Goal: Complete application form: Complete application form

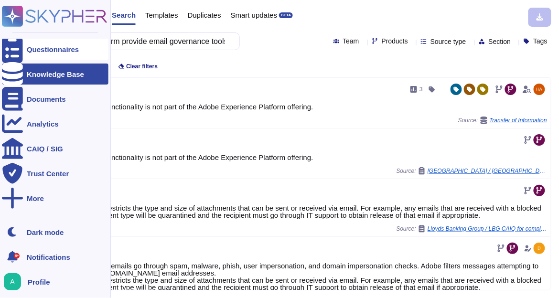
click at [39, 50] on div "Questionnaires" at bounding box center [53, 49] width 52 height 7
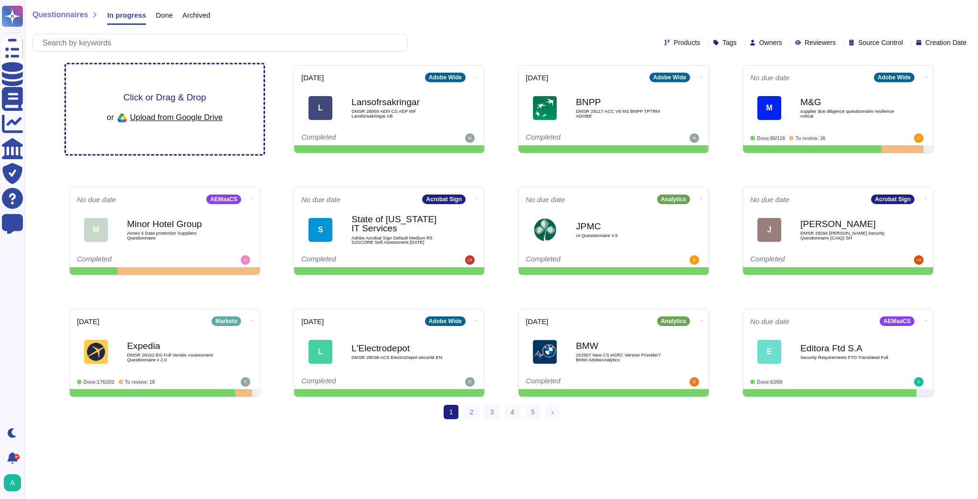
click at [181, 97] on span "Click or Drag & Drop" at bounding box center [164, 97] width 83 height 9
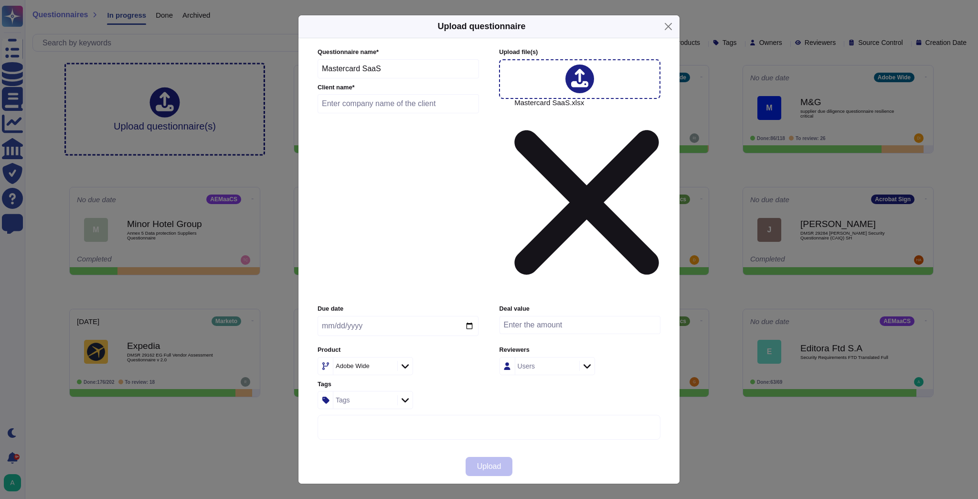
click at [358, 113] on input "text" at bounding box center [398, 103] width 161 height 19
type input "Data Axle"
click at [390, 298] on icon at bounding box center [479, 488] width 183 height 183
click at [370, 298] on div "Adobe Wide" at bounding box center [354, 366] width 36 height 7
type input "cam"
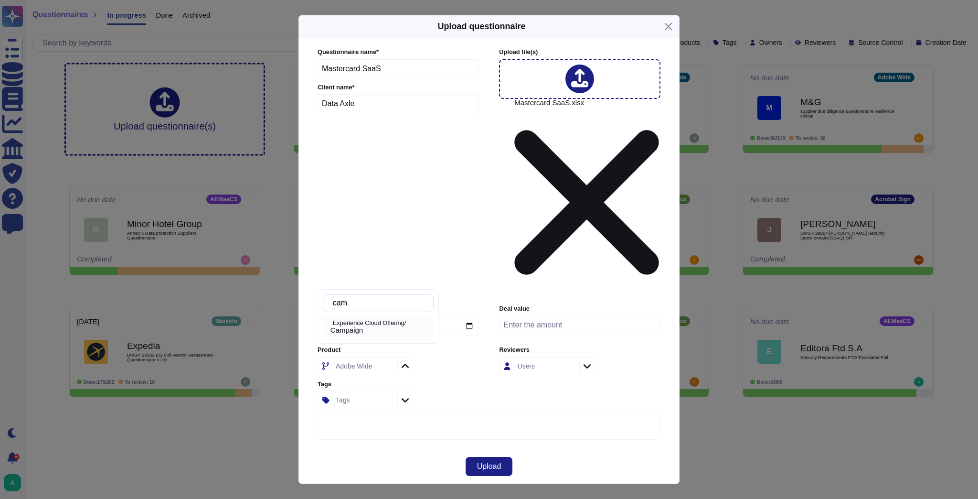
click at [399, 298] on div "Campaign" at bounding box center [380, 330] width 99 height 9
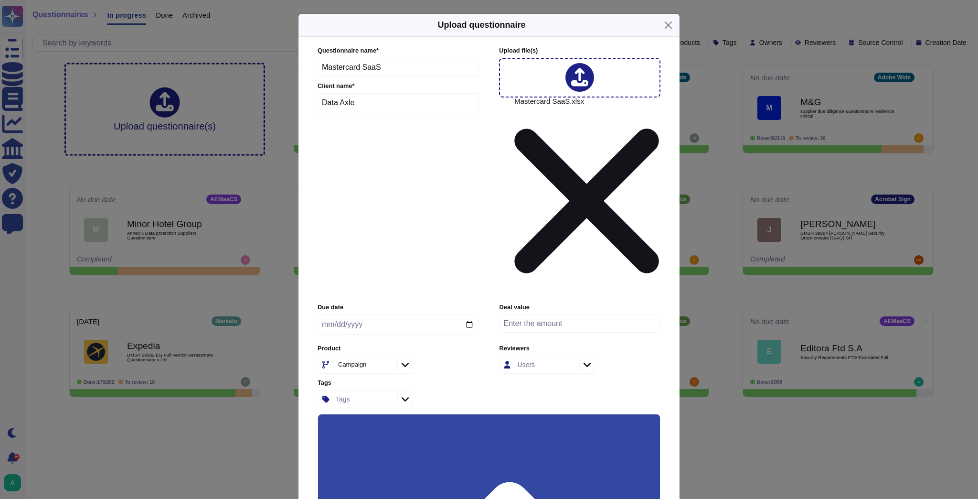
click at [0, 0] on input "Use this questionnaire as a source of suggestions" at bounding box center [0, 0] width 0 height 0
click at [545, 298] on input "number" at bounding box center [580, 323] width 161 height 18
paste input "1500000"
type input "1500000"
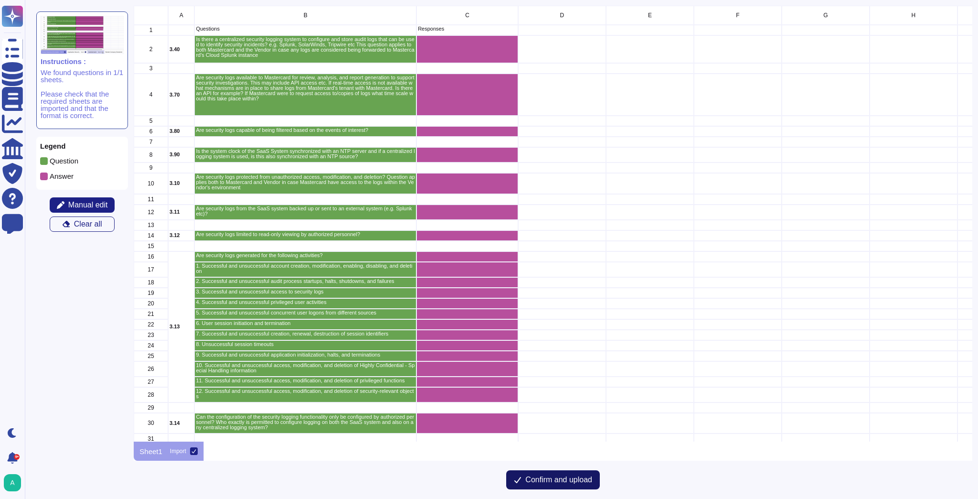
click at [539, 298] on span "Confirm and upload" at bounding box center [558, 480] width 67 height 8
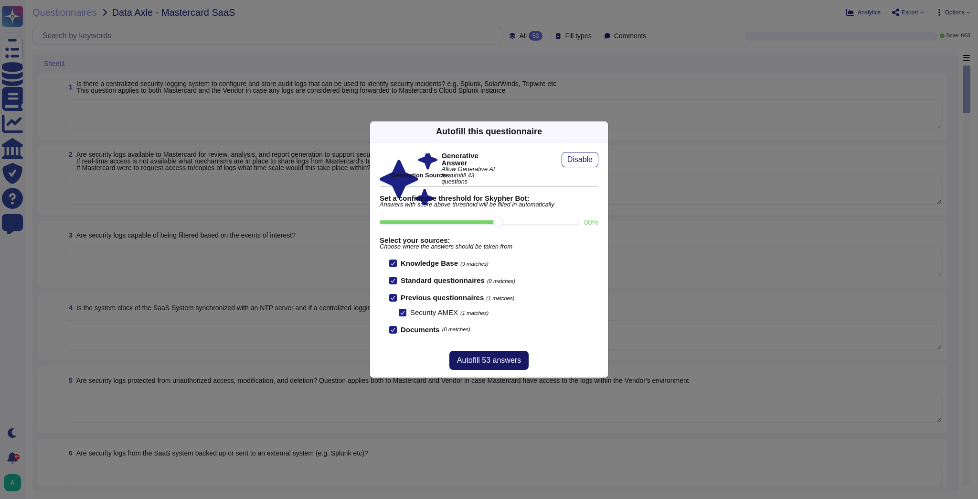
click at [498, 298] on span "Autofill 53 answers" at bounding box center [489, 360] width 64 height 8
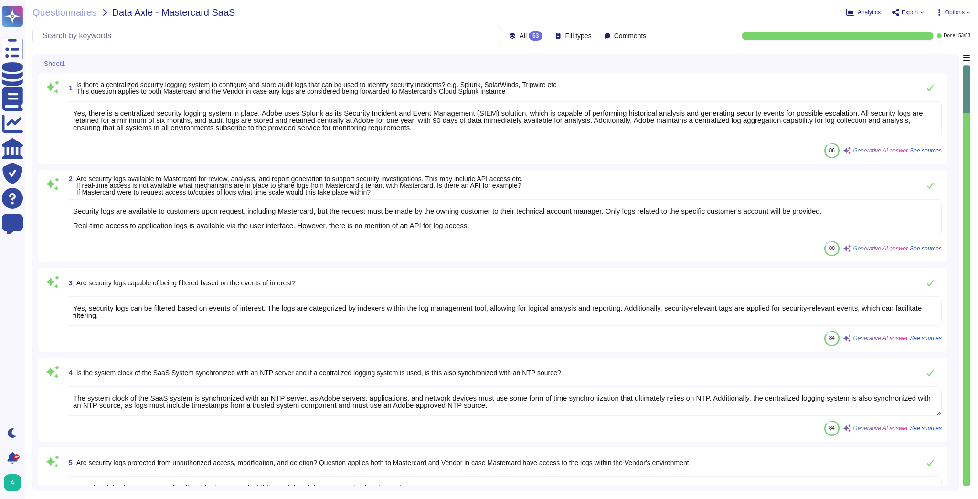
type textarea "Yes, there is a centralized security logging system in place. Adobe uses Splunk…"
type textarea "Security logs are available to customers upon request, including Mastercard, bu…"
type textarea "Yes, security logs can be filtered based on events of interest. The logs are ca…"
type textarea "The system clock of the SaaS system is synchronized with an NTP server, as Adob…"
type textarea "Security logs are protected from unauthorized access, modification, and deletio…"
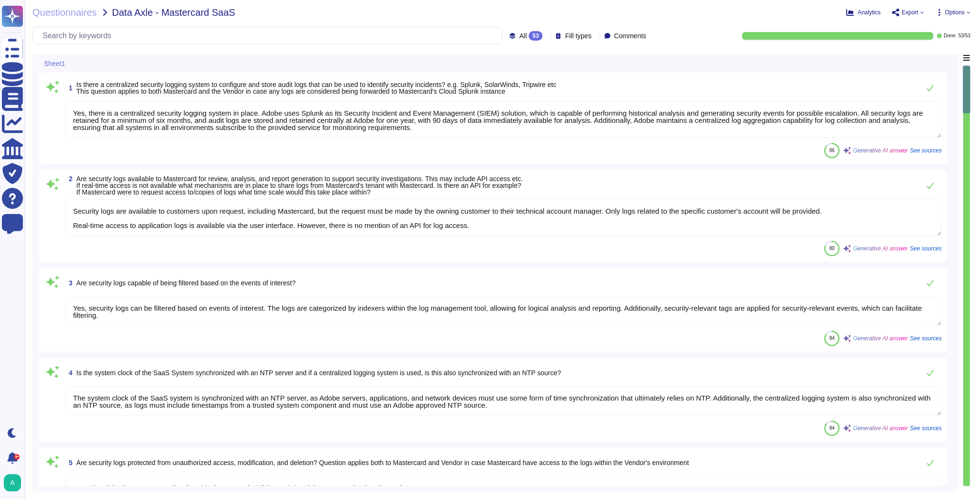
type textarea "Security logs from the SaaS system are sent to [GEOGRAPHIC_DATA], which is used…"
type textarea "Security logs are restricted to authorized personnel only. Access to these logs…"
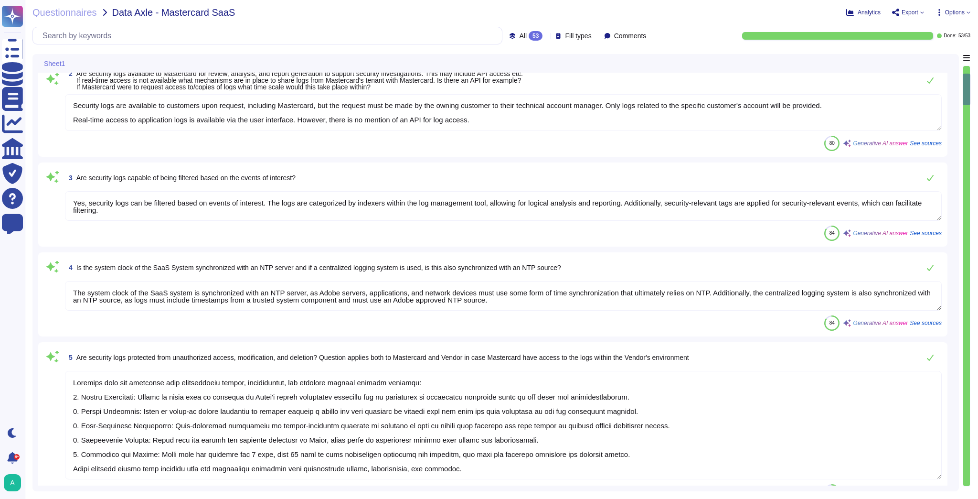
type textarea "Yes, security logs are generated for various activities, including: - Authorize…"
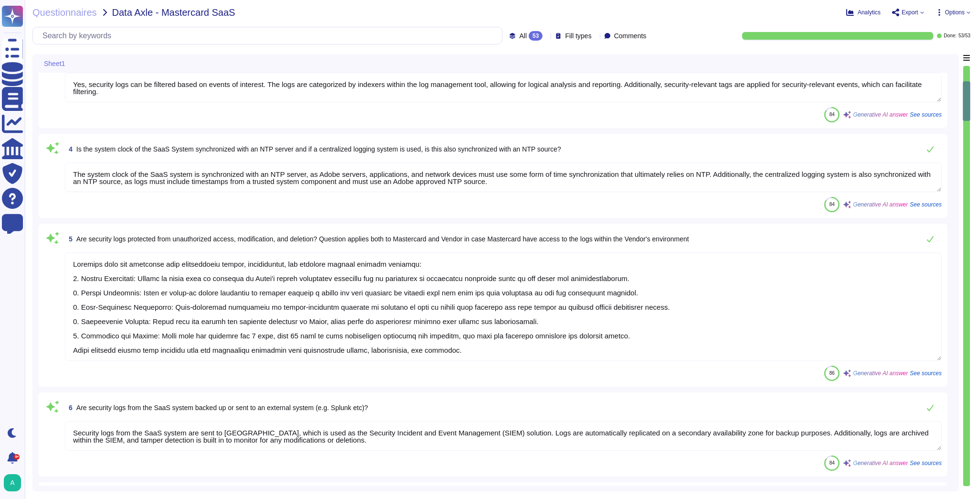
type textarea "- All changes to user access rights, including account creation, modification, …"
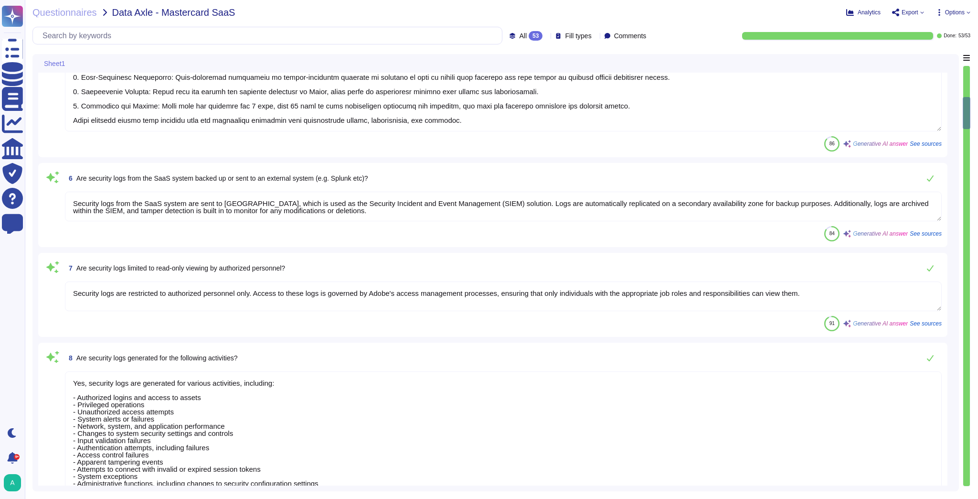
type textarea "Yes"
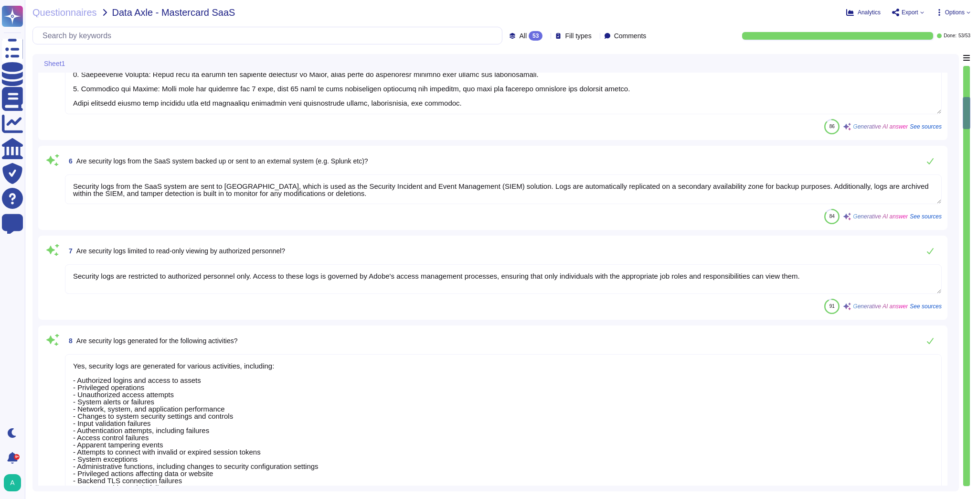
type textarea "Adobe logs successful and unsuccessful access to security logs, including succe…"
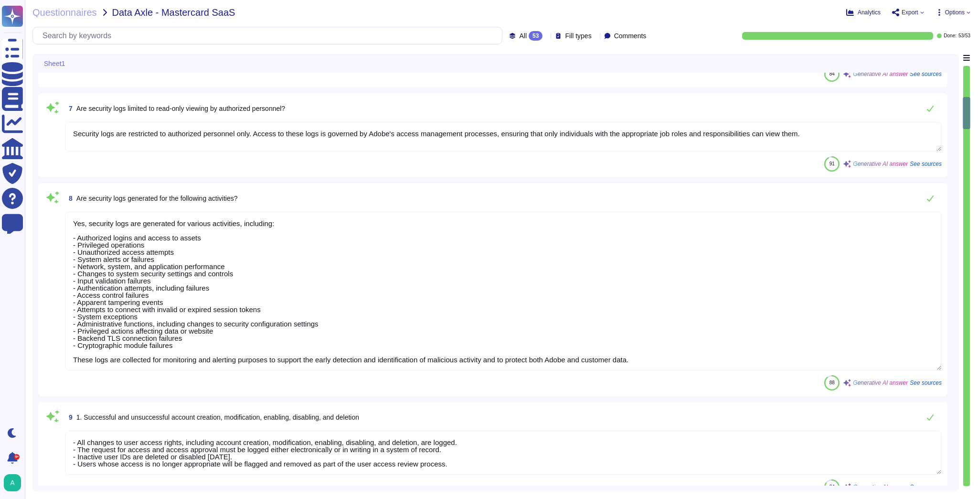
scroll to position [688, 0]
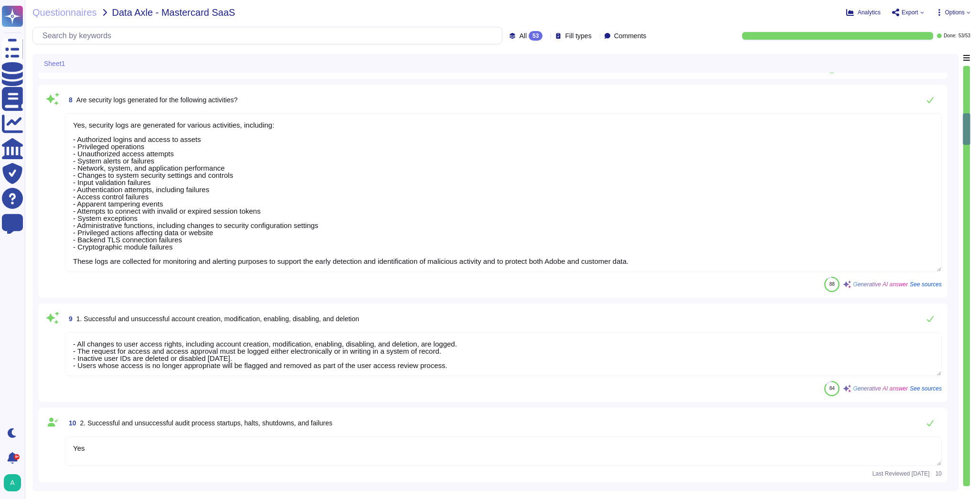
type textarea "Successful and unsuccessful privileged user activities are monitored and logged…"
type textarea "Successful and unsuccessful concurrent user logons are monitored and logged, in…"
click at [558, 13] on icon at bounding box center [922, 13] width 4 height 4
click at [558, 58] on p "Download" at bounding box center [944, 71] width 34 height 27
